Goal: Information Seeking & Learning: Learn about a topic

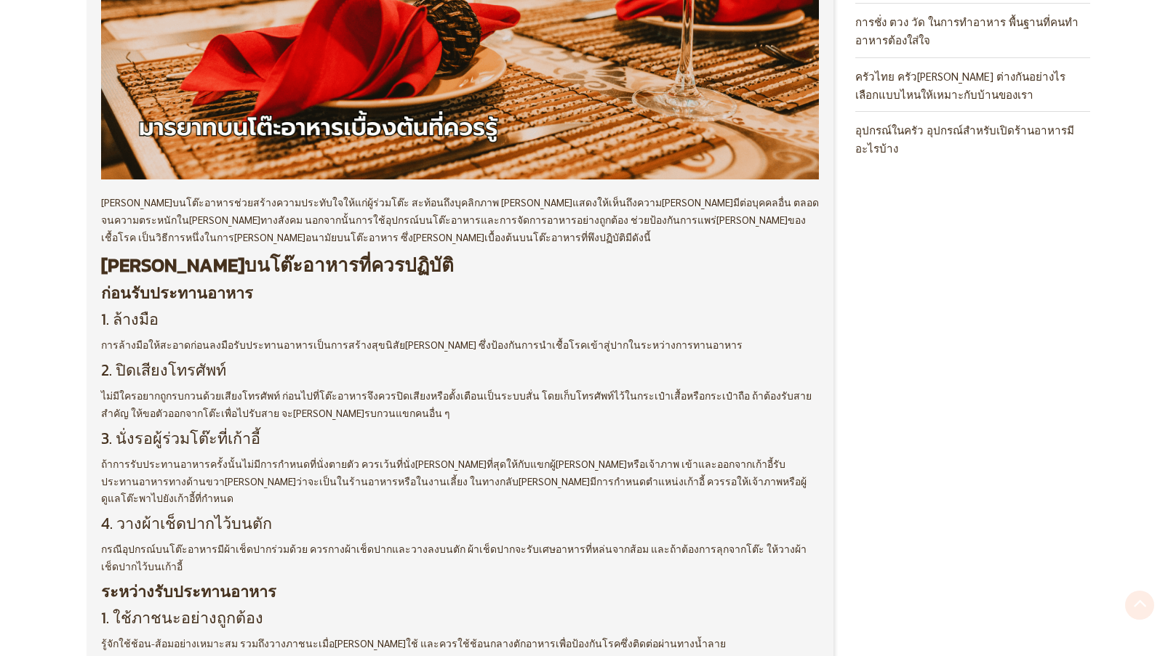
scroll to position [654, 0]
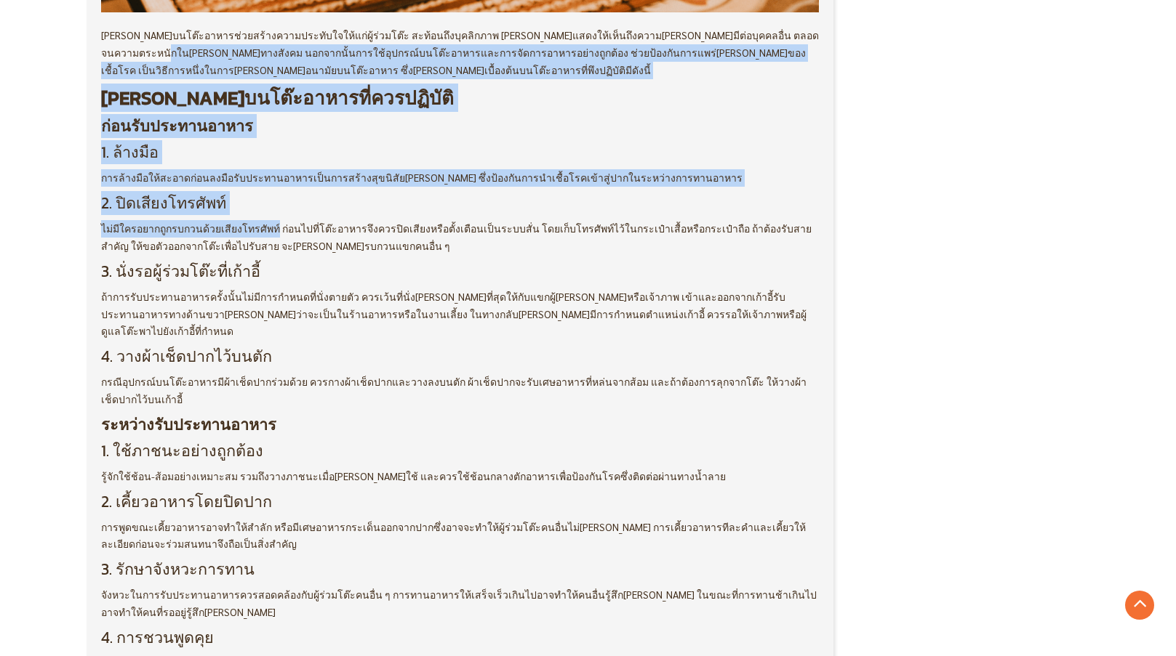
drag, startPoint x: 95, startPoint y: 46, endPoint x: 255, endPoint y: 196, distance: 219.6
click at [266, 225] on div "ความรู้ บทความ Horetica Admin - [DATE]" at bounding box center [460, 559] width 747 height 1985
click at [402, 168] on div "[PERSON_NAME]บนโต๊ะอาหารช่วยสร้างความประทับใจให้แก่ผู้ร่วมโต๊ะ สะท้อนถึงบุคลิกภ…" at bounding box center [460, 661] width 718 height 1268
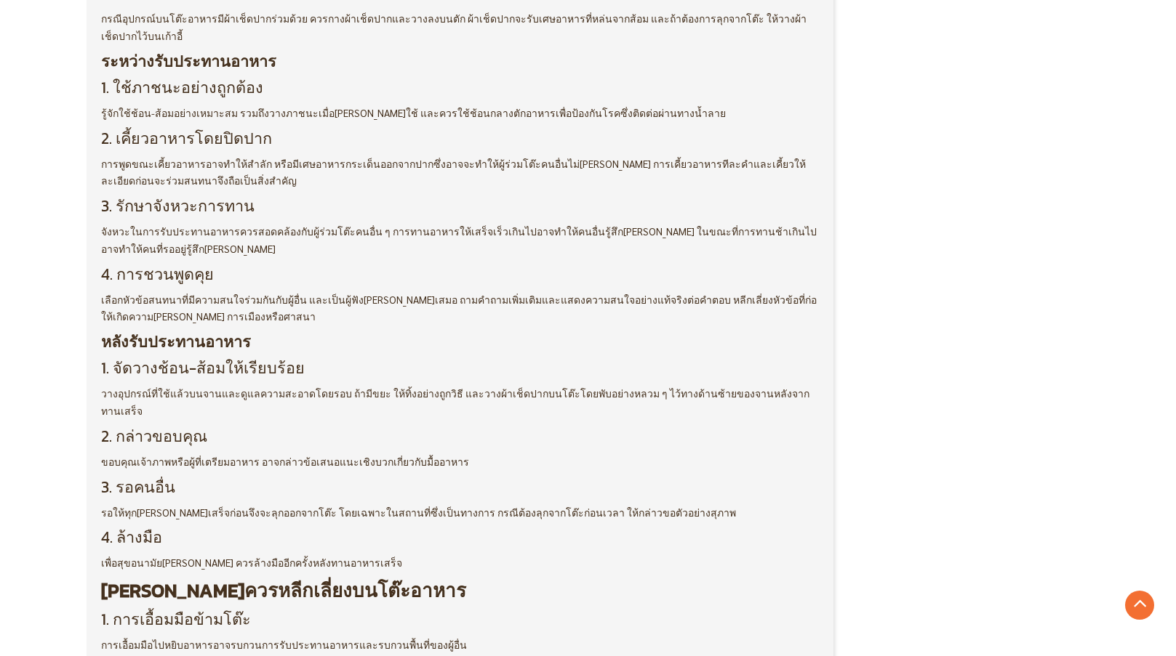
click at [358, 168] on p "การพูดขณะเคี้ยวอาหารอาจทำให้สำลัก หรือมีเศษอาหารกระเด็นออกจากปากซึ่งอาจจะทำให้ผ…" at bounding box center [460, 173] width 718 height 35
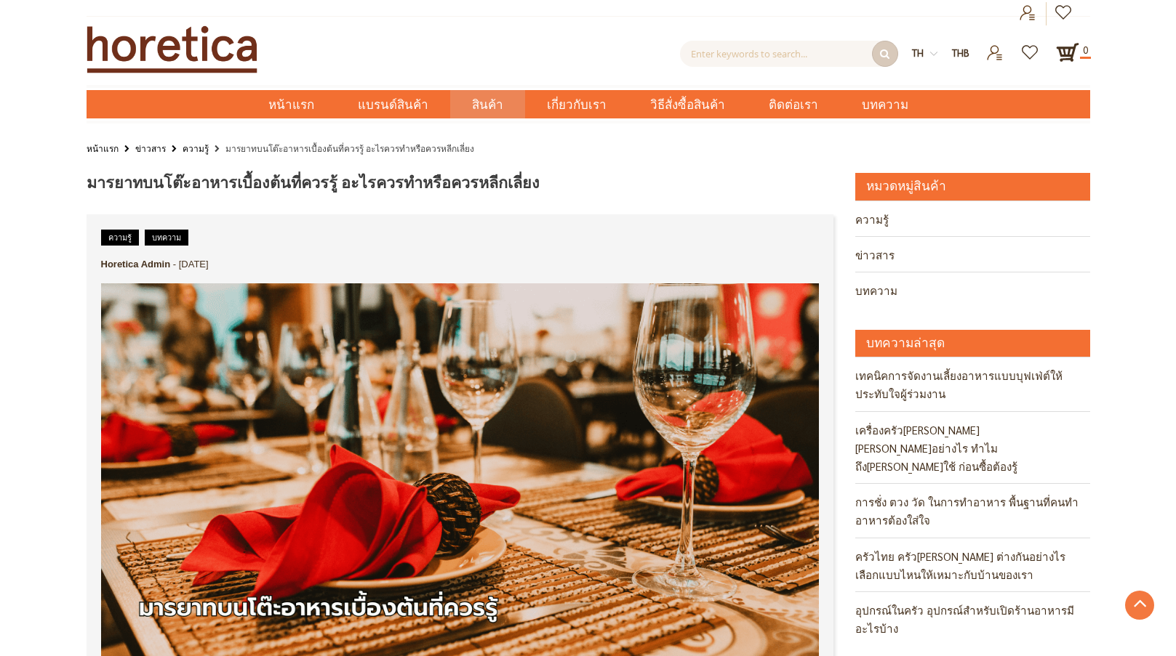
scroll to position [0, 0]
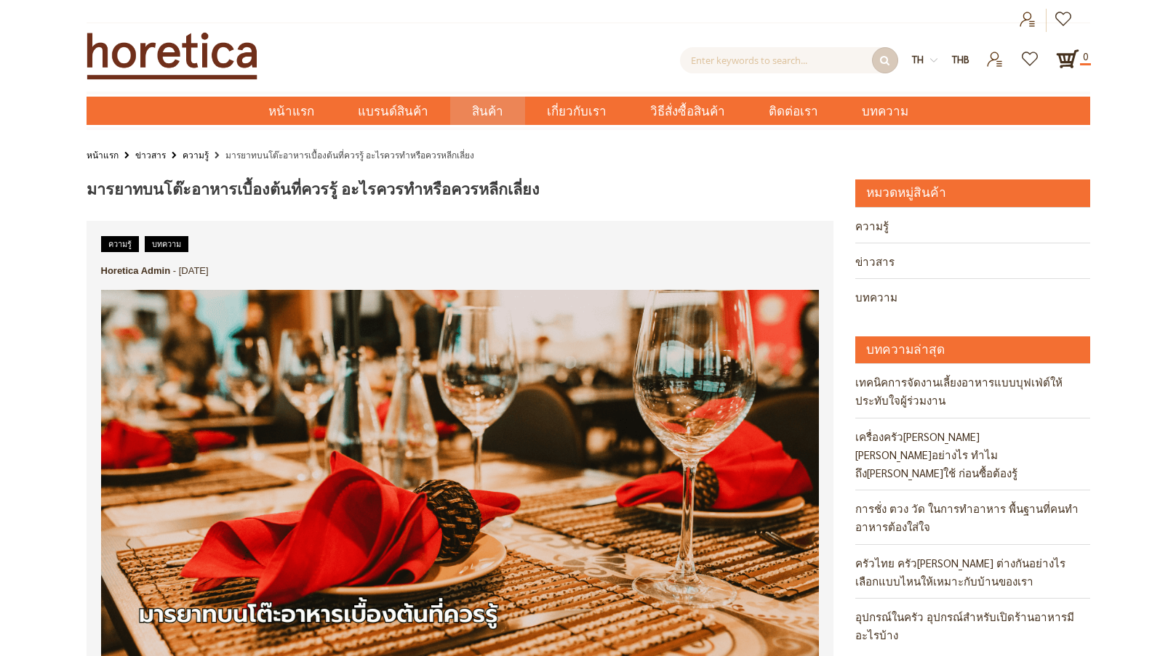
drag, startPoint x: 85, startPoint y: 190, endPoint x: 554, endPoint y: 201, distance: 469.0
copy div "[PERSON_NAME]บนโต๊ะอาหารเบื้องต้นที่ควรรู้ อะไรควรทำหรือควรหลีกเลี่ยง ความรู้ บ…"
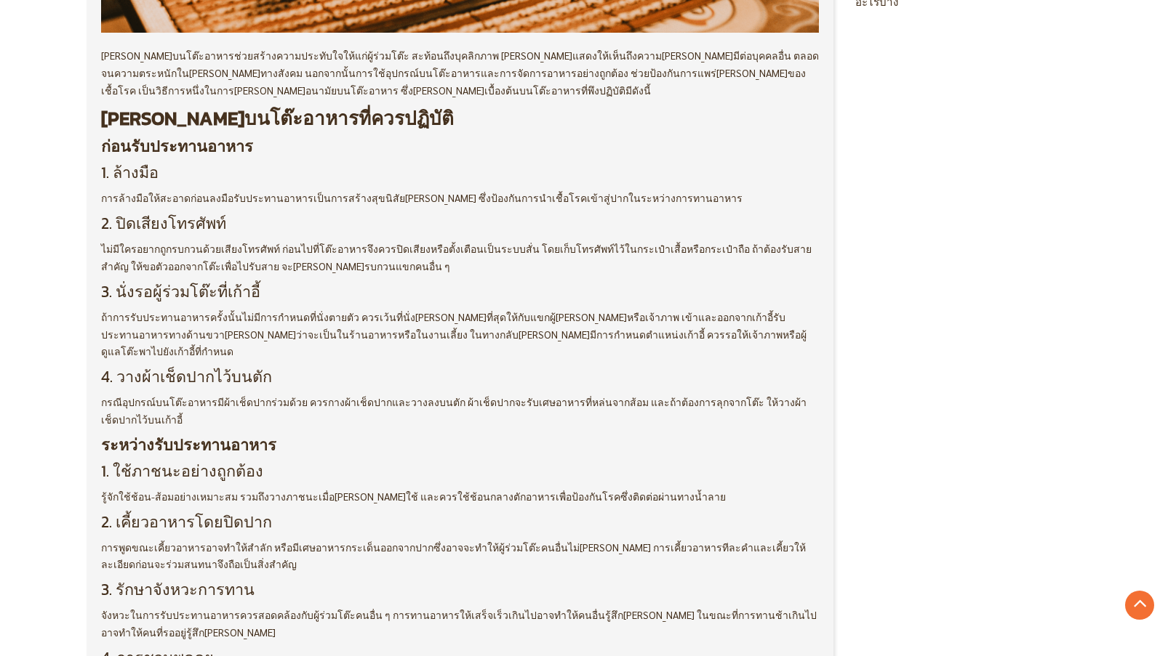
scroll to position [872, 0]
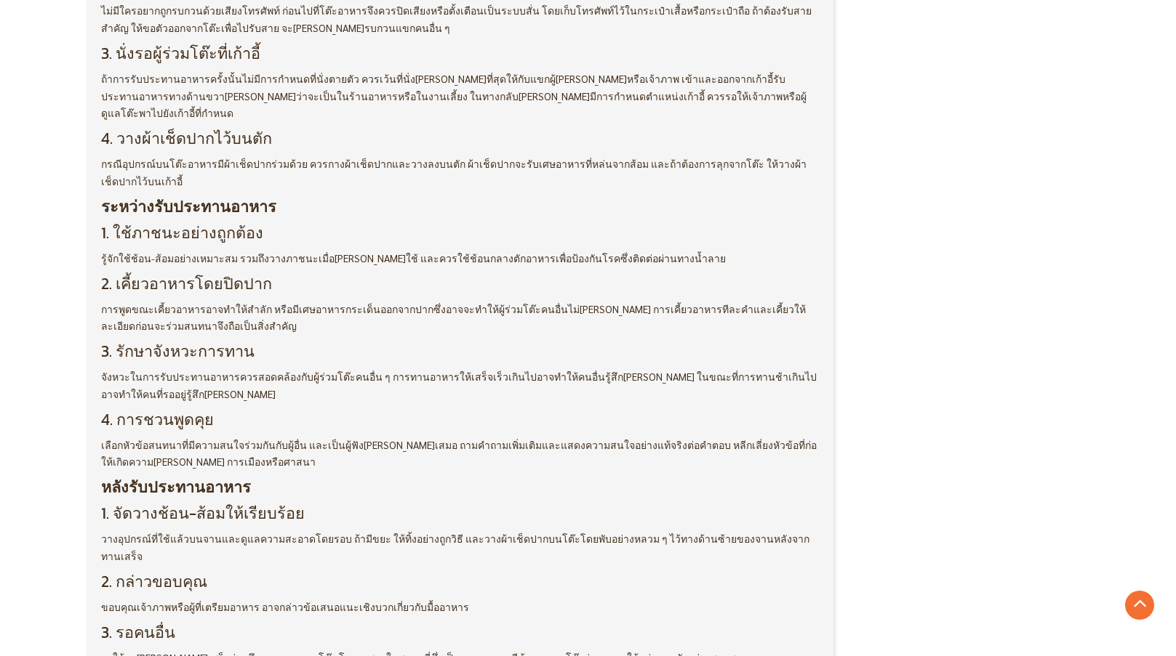
drag, startPoint x: 114, startPoint y: 334, endPoint x: 285, endPoint y: 322, distance: 171.3
click at [285, 322] on div "[PERSON_NAME]บนโต๊ะอาหารช่วยสร้างความประทับใจให้แก่ผู้ร่วมโต๊ะ สะท้อนถึงบุคลิกภ…" at bounding box center [460, 443] width 718 height 1268
copy h3 "รักษาจังหวะการทาน"
click at [221, 411] on h3 "4. การชวนพูดคุย" at bounding box center [460, 420] width 718 height 19
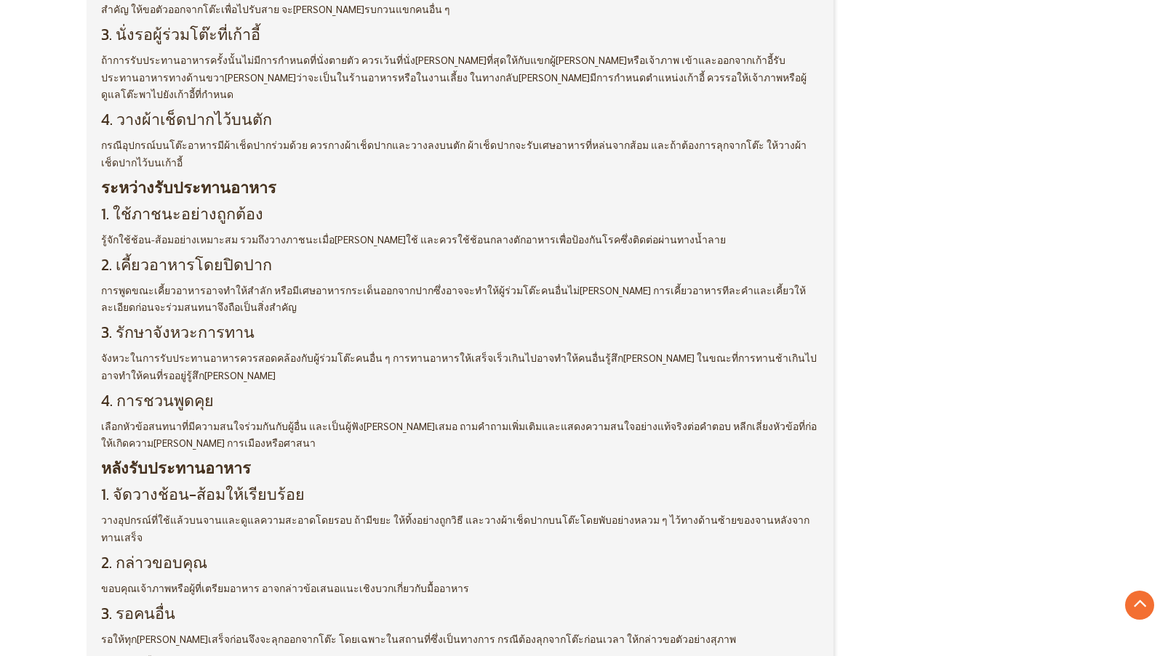
scroll to position [727, 0]
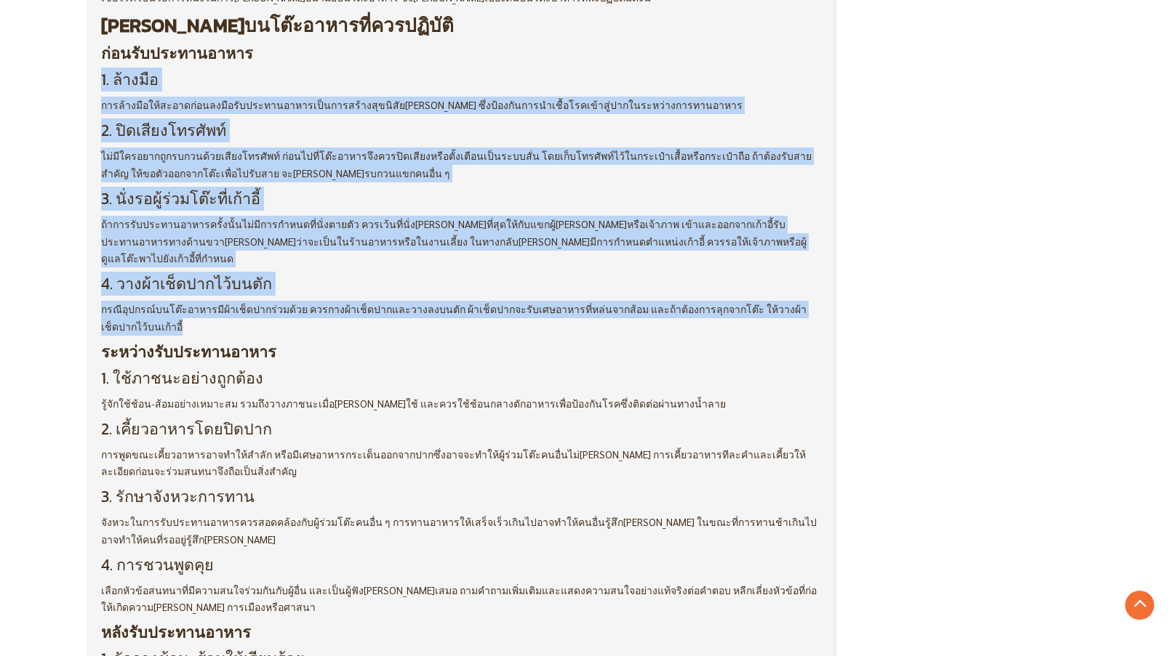
drag, startPoint x: 101, startPoint y: 75, endPoint x: 556, endPoint y: 314, distance: 514.1
click at [556, 314] on div "[PERSON_NAME]บนโต๊ะอาหารช่วยสร้างความประทับใจให้แก่ผู้ร่วมโต๊ะ สะท้อนถึงบุคลิกภ…" at bounding box center [460, 588] width 718 height 1268
copy div "9. l้ipsืd sita้conืadi้elitse่doeiuืteัincididuntutla็etdolo้magุalิeัadี่mี v…"
click at [397, 140] on h3 "2. ปิดเสียงโทรศัพท์" at bounding box center [460, 130] width 718 height 19
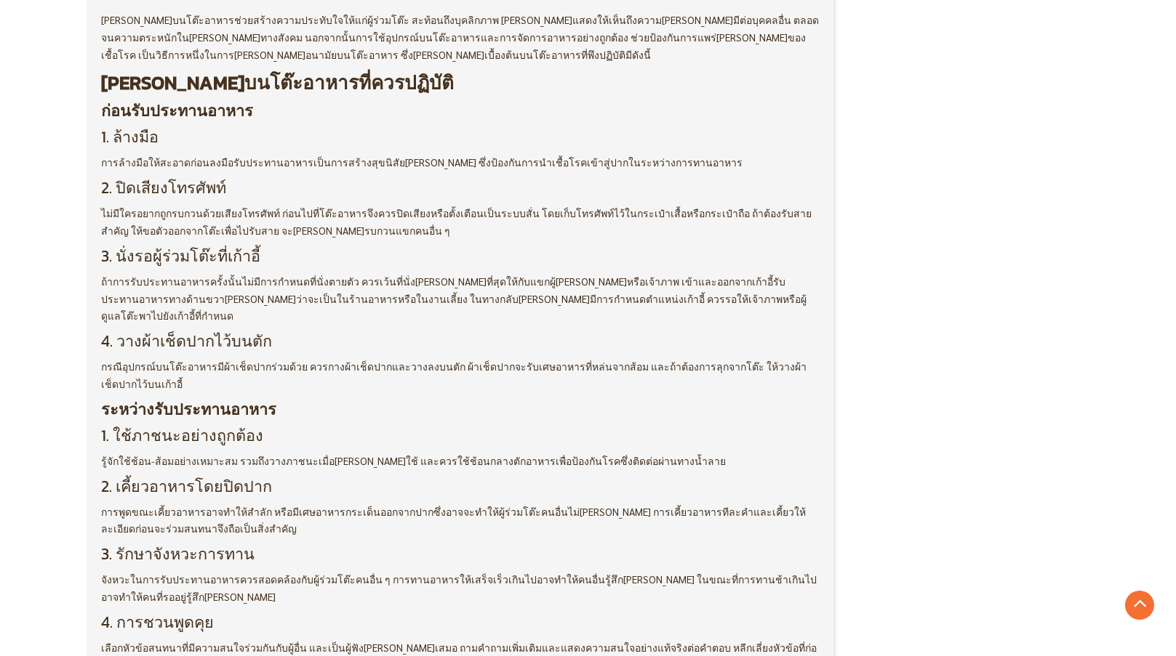
scroll to position [582, 0]
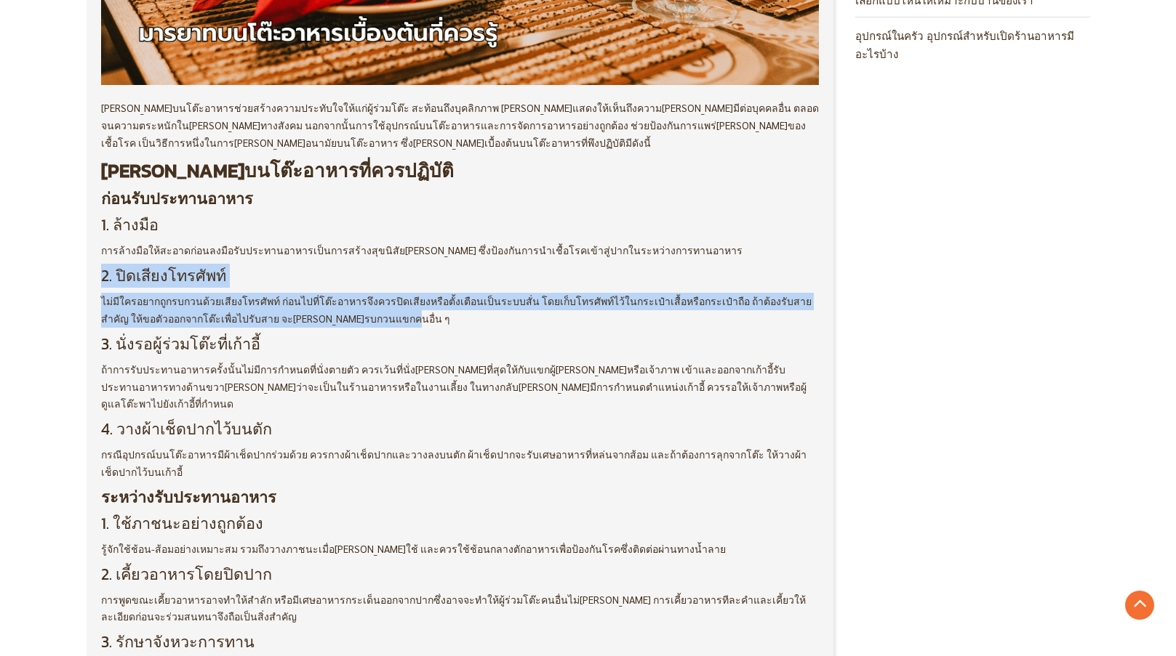
drag, startPoint x: 107, startPoint y: 276, endPoint x: 406, endPoint y: 326, distance: 302.9
click at [406, 326] on div "ความรู้ บทความ Horetica Admin - [DATE]" at bounding box center [460, 631] width 747 height 1985
copy div "2. ปิดเสียงโทรศัพท์ ไม่มีใครอยากถูกรบกวนด้วยเสียงโทรศัพท์ ก่อนไปที่โต๊ะอาหารจึง…"
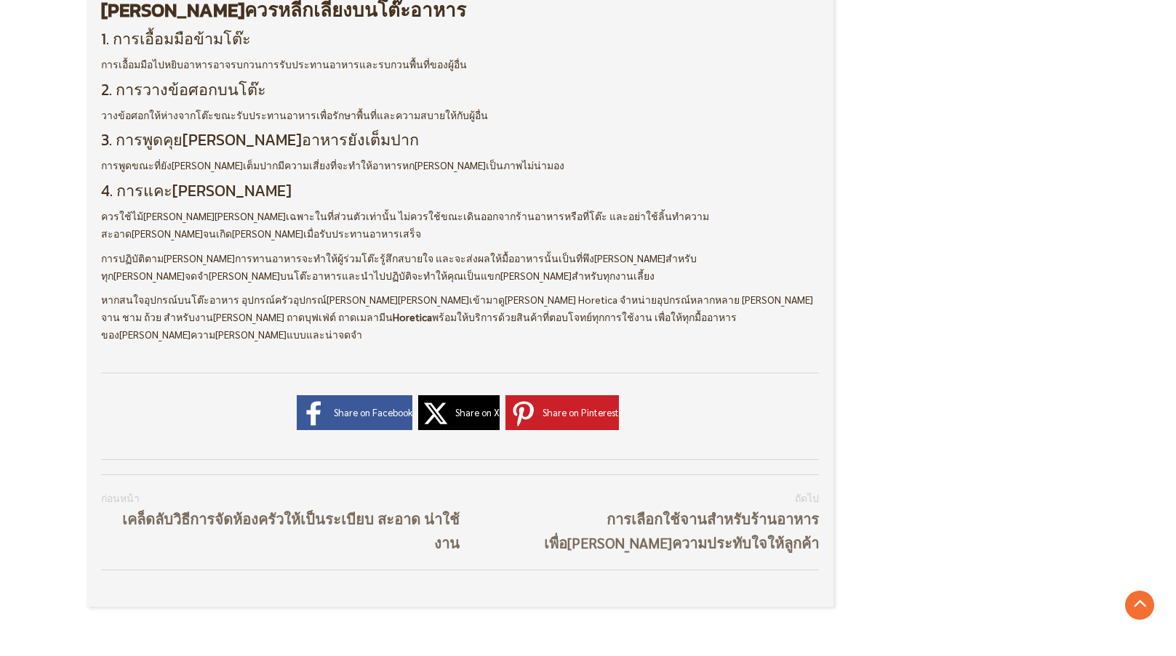
scroll to position [1599, 0]
